Goal: Task Accomplishment & Management: Complete application form

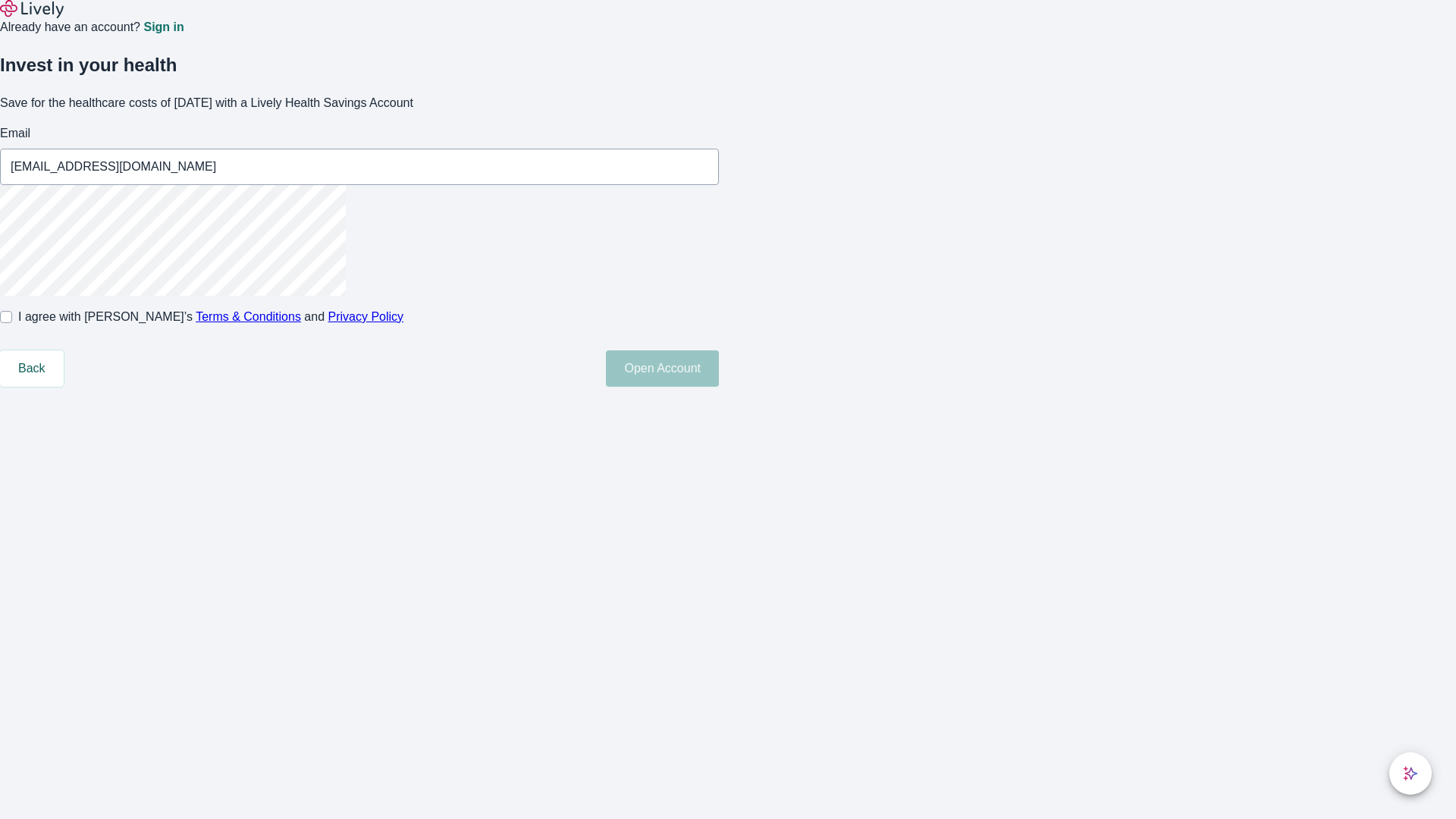
click at [12, 323] on input "I agree with Lively’s Terms & Conditions and Privacy Policy" at bounding box center [6, 317] width 12 height 12
checkbox input "true"
click at [719, 387] on button "Open Account" at bounding box center [663, 368] width 113 height 36
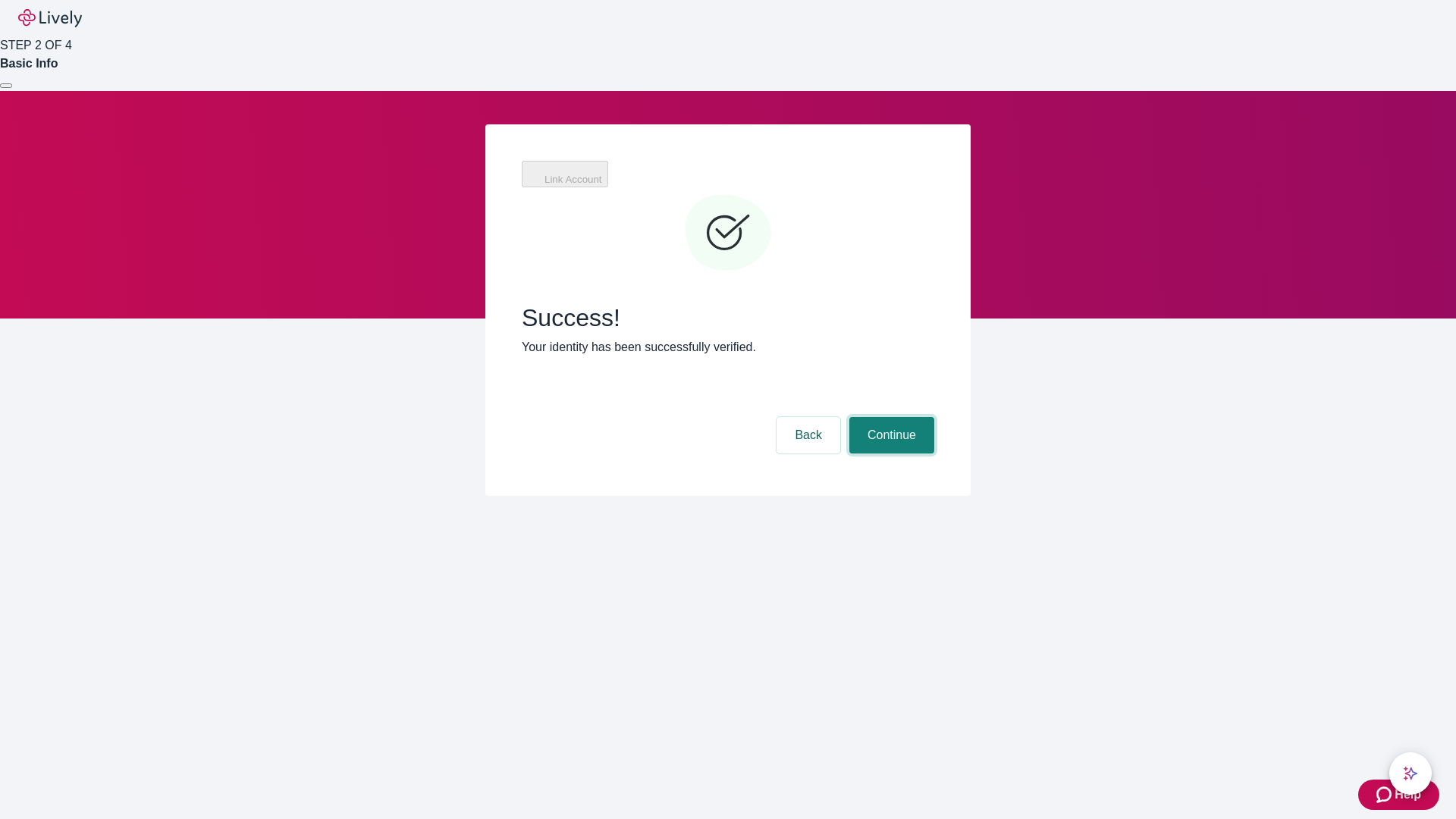
click at [889, 417] on button "Continue" at bounding box center [891, 435] width 85 height 36
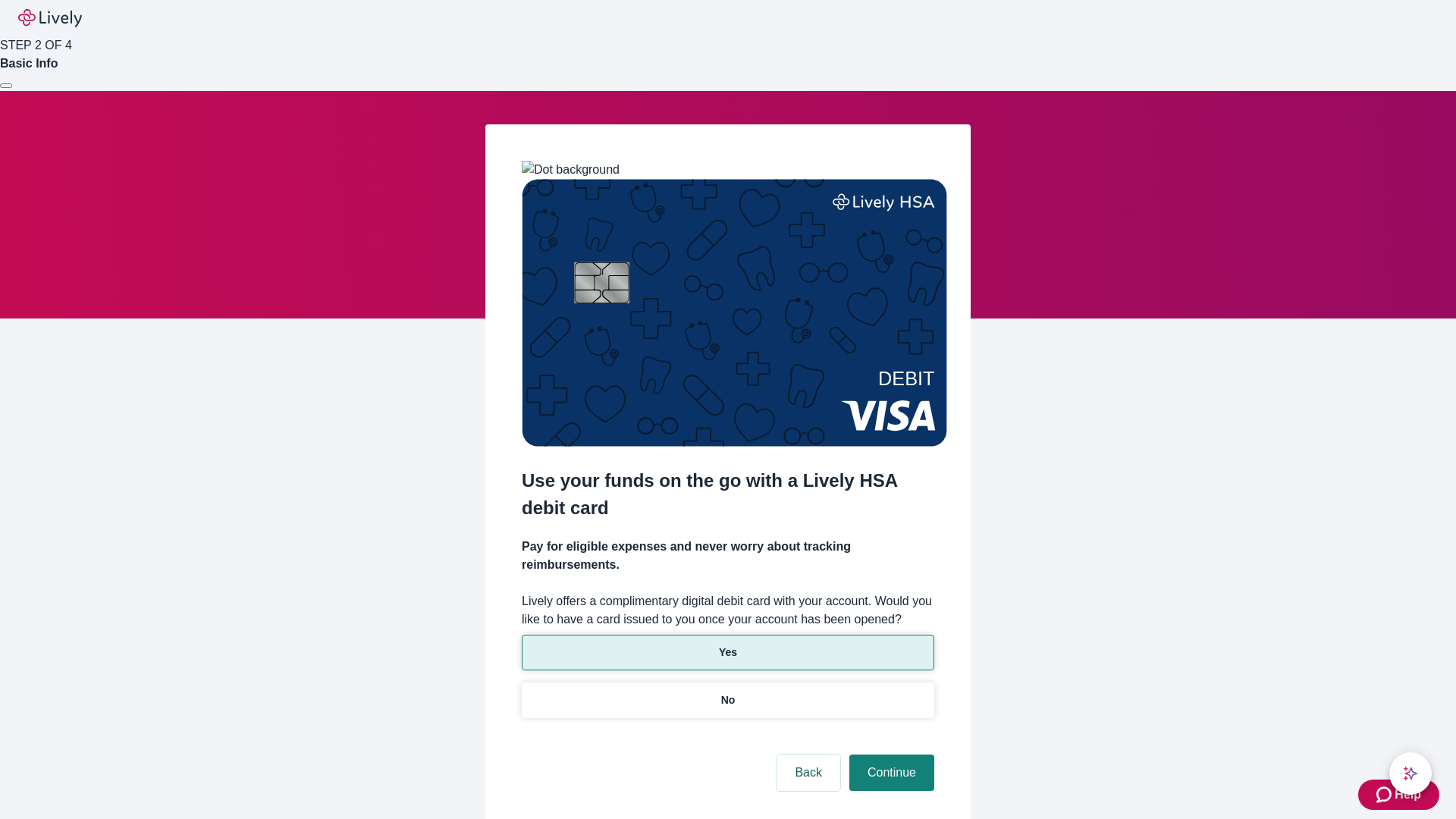
click at [727, 645] on p "Yes" at bounding box center [728, 653] width 19 height 16
click at [889, 754] on button "Continue" at bounding box center [891, 772] width 85 height 36
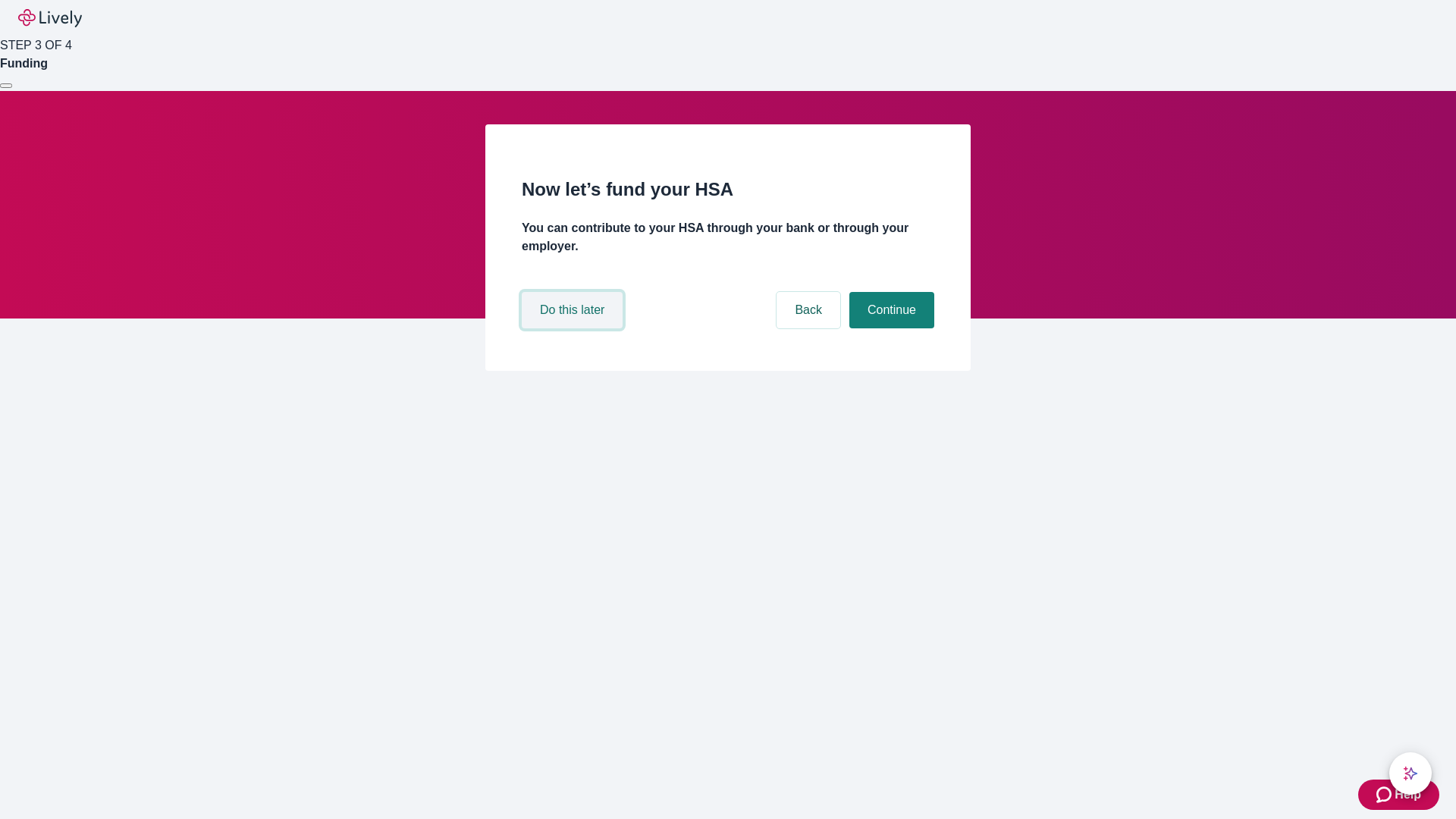
click at [574, 328] on button "Do this later" at bounding box center [572, 310] width 101 height 36
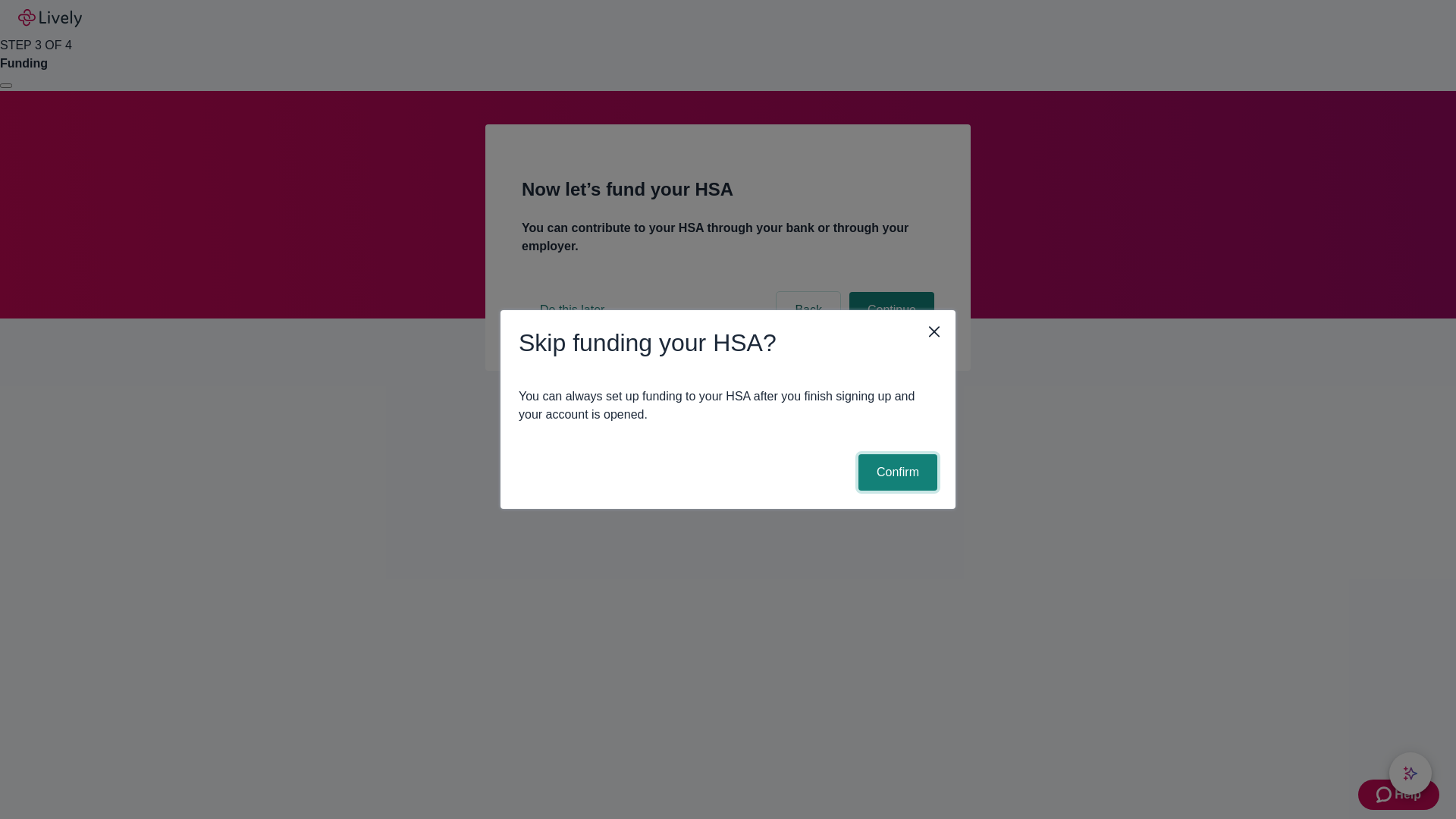
click at [896, 472] on button "Confirm" at bounding box center [897, 472] width 79 height 36
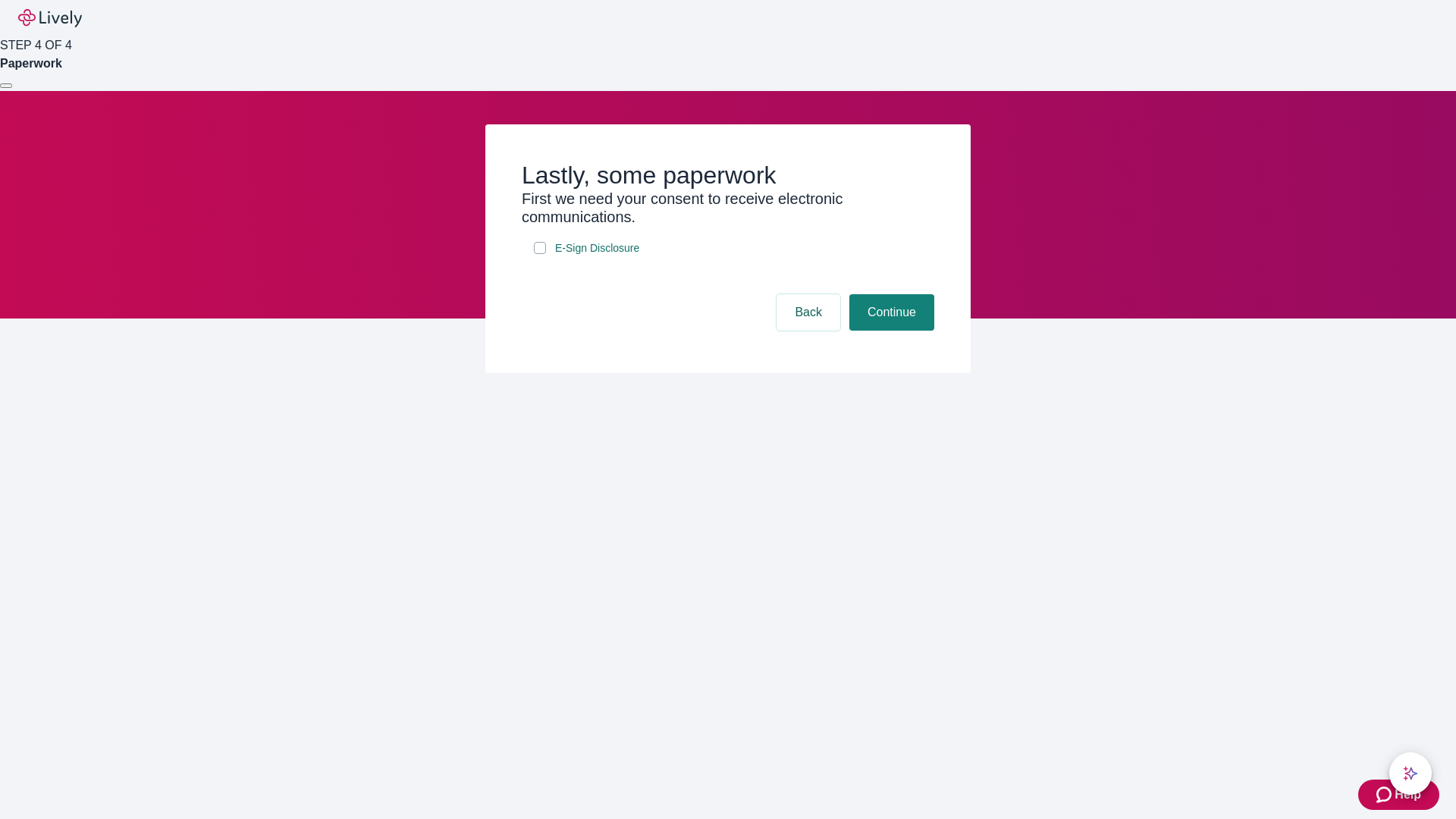
click at [540, 254] on input "E-Sign Disclosure" at bounding box center [539, 248] width 12 height 12
checkbox input "true"
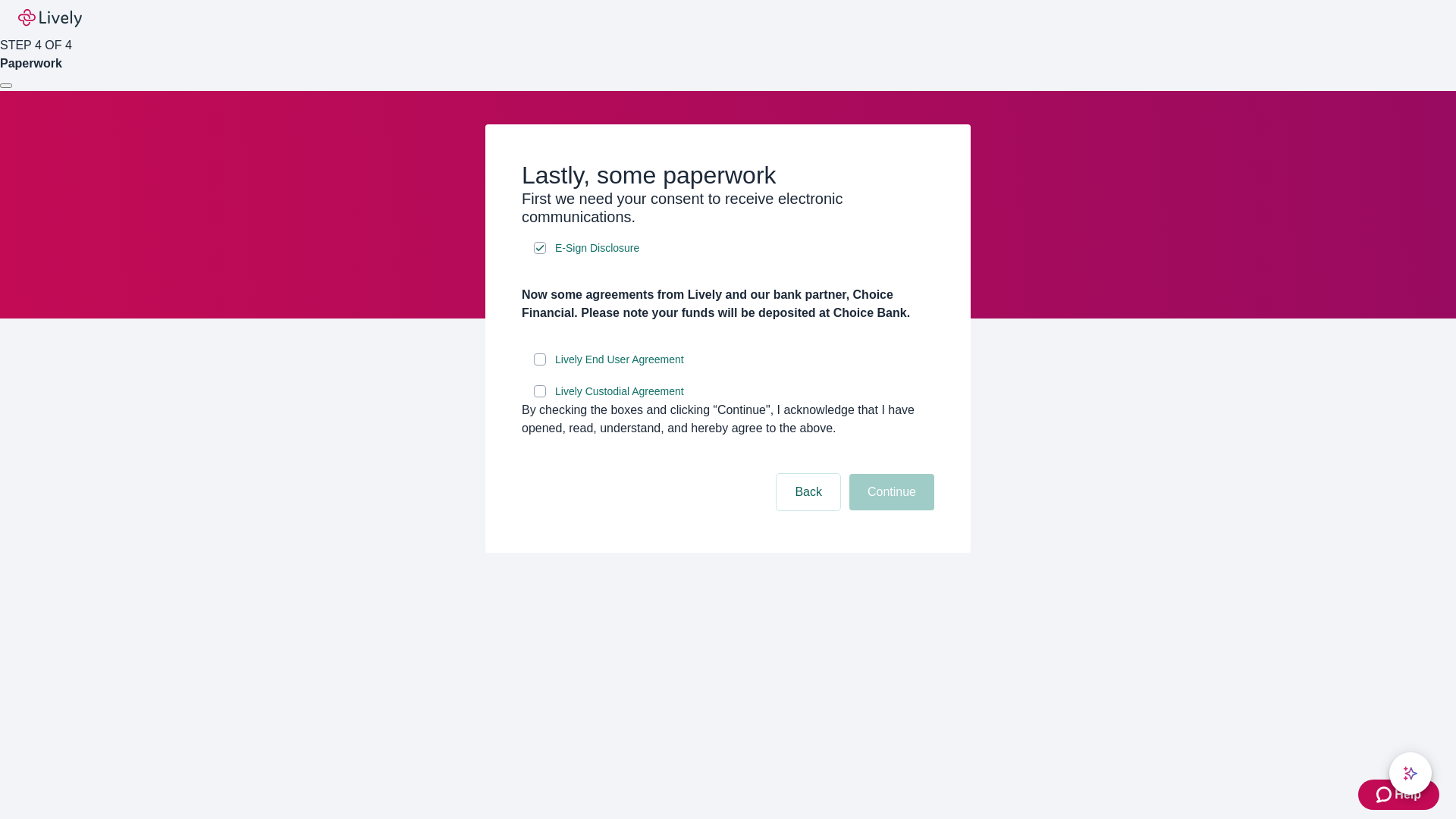
click at [540, 366] on input "Lively End User Agreement" at bounding box center [539, 360] width 12 height 12
checkbox input "true"
click at [540, 398] on input "Lively Custodial Agreement" at bounding box center [539, 391] width 12 height 12
checkbox input "true"
click at [889, 510] on button "Continue" at bounding box center [891, 492] width 85 height 36
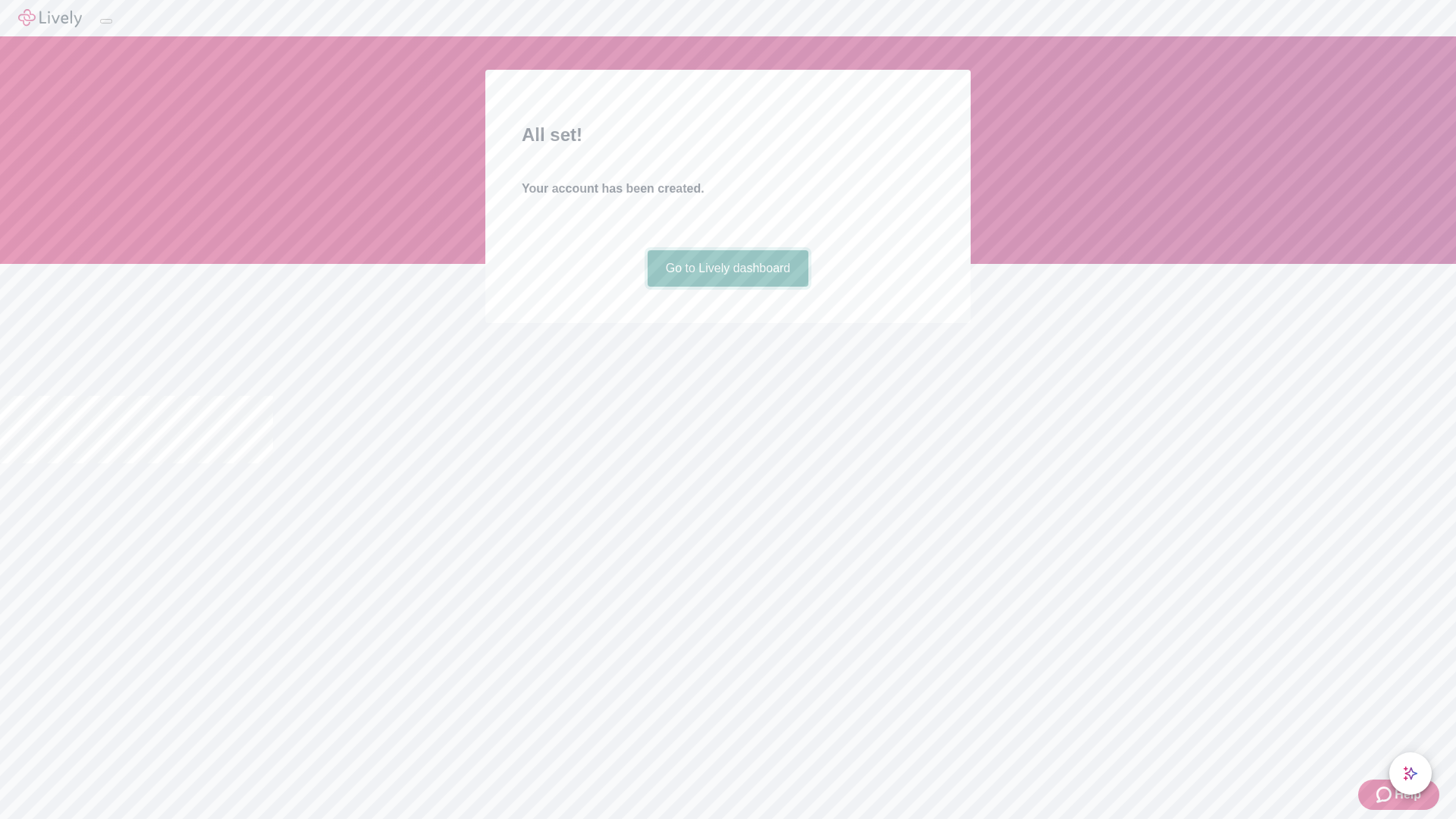
click at [727, 286] on link "Go to Lively dashboard" at bounding box center [728, 268] width 161 height 36
